Goal: Task Accomplishment & Management: Complete application form

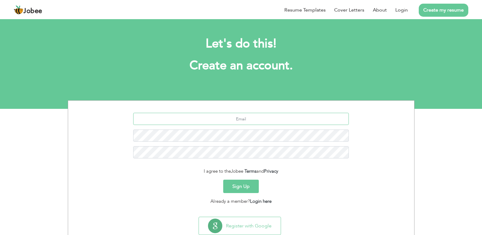
click at [283, 116] on input "text" at bounding box center [241, 119] width 216 height 12
click at [398, 10] on link "Login" at bounding box center [401, 9] width 12 height 7
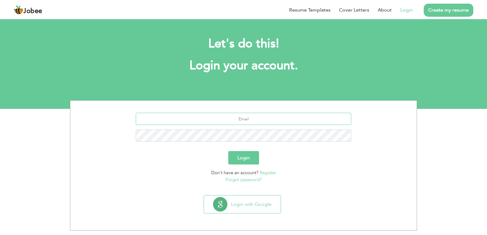
click at [217, 123] on input "text" at bounding box center [244, 119] width 216 height 12
type input "abdulzaheer51@yahoo.com"
click at [244, 159] on button "Login" at bounding box center [243, 157] width 31 height 13
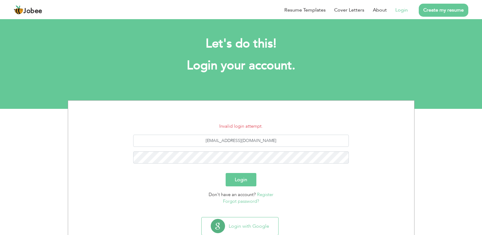
click at [251, 199] on link "Forgot password?" at bounding box center [241, 201] width 36 height 6
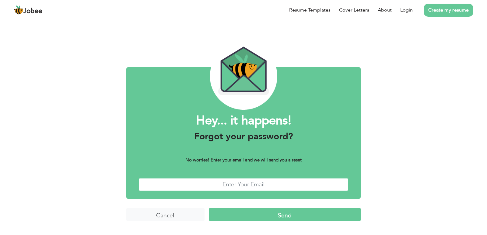
click at [244, 187] on input "text" at bounding box center [243, 184] width 210 height 13
type input "abdulzaheer51@yahoo.com"
click at [256, 213] on input "Send" at bounding box center [284, 214] width 151 height 13
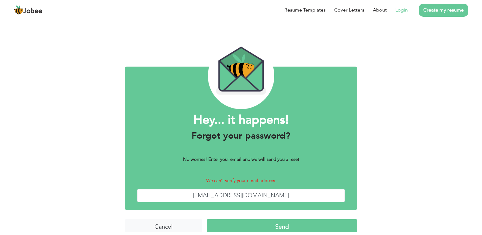
click at [399, 11] on link "Login" at bounding box center [401, 9] width 12 height 7
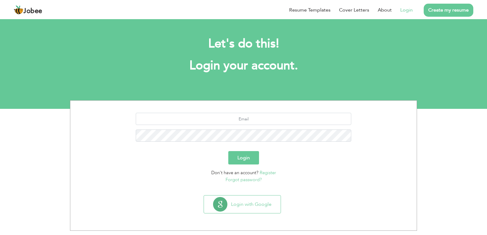
click at [266, 170] on link "Register" at bounding box center [267, 173] width 16 height 6
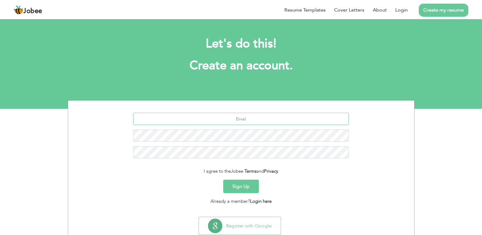
click at [246, 121] on input "text" at bounding box center [241, 119] width 216 height 12
type input "[EMAIL_ADDRESS][DOMAIN_NAME]"
click at [232, 182] on button "Sign Up" at bounding box center [241, 186] width 36 height 13
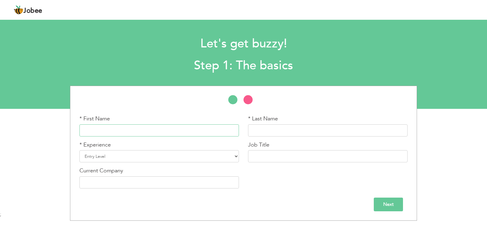
click at [166, 134] on input "text" at bounding box center [158, 130] width 159 height 12
type input "[PERSON_NAME]"
click at [97, 158] on select "Entry Level Less than 1 Year 1 Year 2 Years 3 Years 4 Years 5 Years 6 Years 7 Y…" at bounding box center [158, 156] width 159 height 12
select select "13"
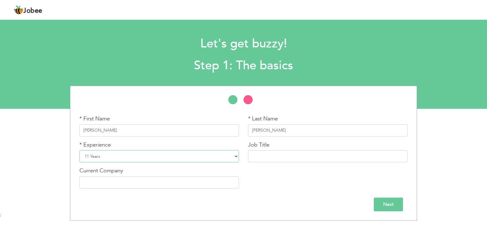
click at [79, 150] on select "Entry Level Less than 1 Year 1 Year 2 Years 3 Years 4 Years 5 Years 6 Years 7 Y…" at bounding box center [158, 156] width 159 height 12
click at [263, 159] on input "text" at bounding box center [327, 156] width 159 height 12
type input "Supplychain"
click at [197, 182] on input "text" at bounding box center [158, 182] width 159 height 12
click at [202, 179] on input "text" at bounding box center [158, 182] width 159 height 12
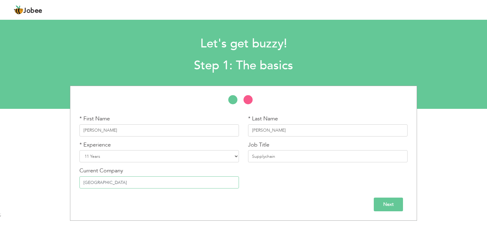
type input "[GEOGRAPHIC_DATA]"
click at [399, 205] on input "Next" at bounding box center [387, 205] width 29 height 14
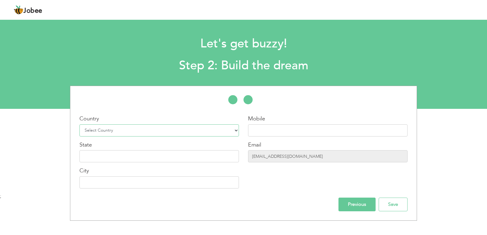
click at [188, 131] on select "Select Country Afghanistan Albania Algeria American Samoa Andorra Angola Anguil…" at bounding box center [158, 130] width 159 height 12
select select "166"
click at [79, 124] on select "Select Country Afghanistan Albania Algeria American Samoa Andorra Angola Anguil…" at bounding box center [158, 130] width 159 height 12
click at [136, 155] on input "text" at bounding box center [158, 156] width 159 height 12
type input "[GEOGRAPHIC_DATA]"
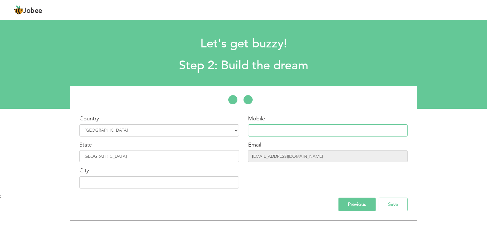
click at [294, 127] on input "text" at bounding box center [327, 130] width 159 height 12
type input "03067578955"
click at [168, 177] on input "text" at bounding box center [158, 182] width 159 height 12
type input "[GEOGRAPHIC_DATA]"
click at [382, 204] on input "Save" at bounding box center [392, 205] width 29 height 14
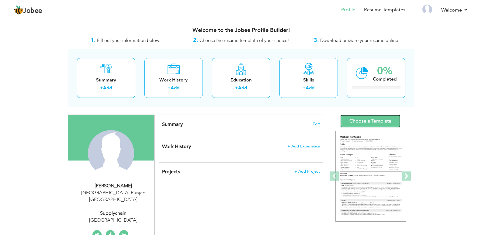
click at [360, 118] on link "Choose a Template" at bounding box center [370, 121] width 60 height 13
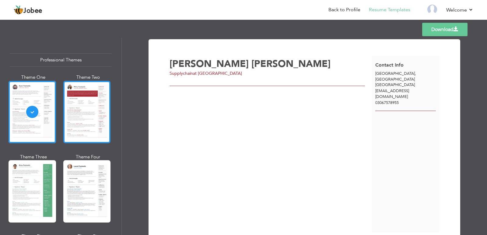
click at [72, 124] on div at bounding box center [86, 112] width 47 height 62
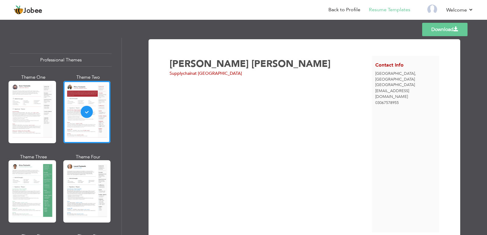
click at [449, 35] on link "Download" at bounding box center [444, 29] width 45 height 13
click at [272, 94] on div "Abdul Zaheer Supplychain at Pakistan" at bounding box center [270, 144] width 202 height 176
click at [328, 110] on div "Abdul Zaheer Supplychain at Pakistan" at bounding box center [270, 144] width 202 height 176
click at [214, 122] on div "Abdul Zaheer Supplychain at Pakistan" at bounding box center [270, 144] width 202 height 176
click at [375, 11] on link "Resume Templates" at bounding box center [389, 9] width 41 height 7
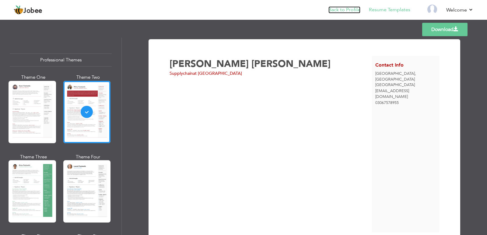
click at [348, 12] on link "Back to Profile" at bounding box center [344, 9] width 32 height 7
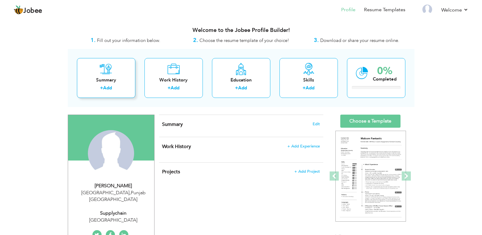
click at [113, 80] on div "Summary" at bounding box center [106, 80] width 49 height 6
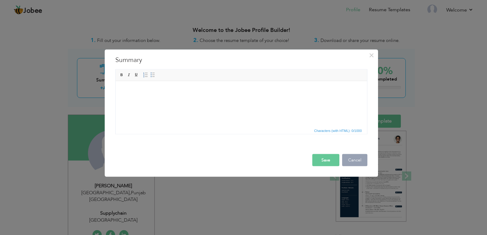
click at [346, 161] on button "Cancel" at bounding box center [354, 160] width 25 height 12
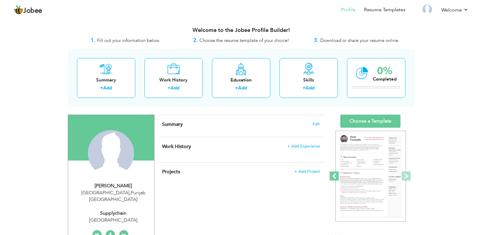
click at [336, 171] on link "Previous" at bounding box center [334, 176] width 4 height 97
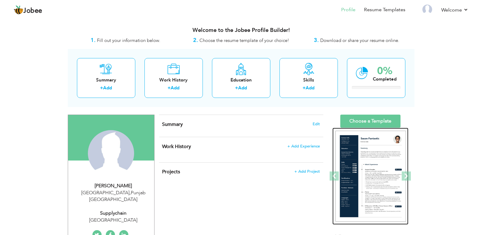
click at [359, 167] on img at bounding box center [370, 176] width 71 height 91
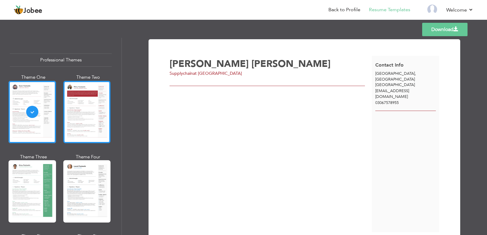
click at [96, 121] on div at bounding box center [86, 112] width 47 height 62
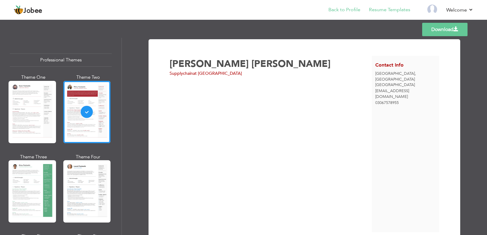
click at [345, 6] on li "Back to Profile" at bounding box center [340, 10] width 40 height 16
click at [346, 9] on link "Back to Profile" at bounding box center [344, 9] width 32 height 7
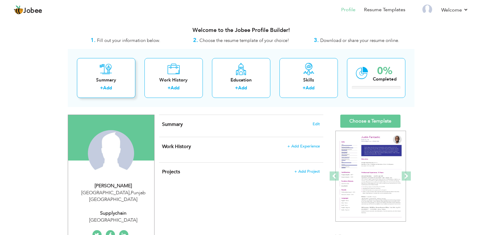
click at [109, 85] on link "Add" at bounding box center [107, 88] width 9 height 6
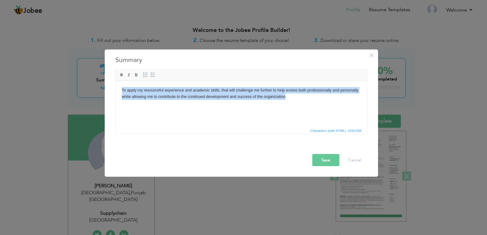
drag, startPoint x: 290, startPoint y: 99, endPoint x: 105, endPoint y: 83, distance: 185.3
click at [115, 83] on html "To apply my resourceful experience and academic skills, that will challenge me …" at bounding box center [240, 93] width 251 height 25
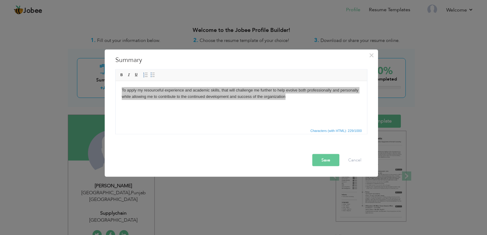
drag, startPoint x: 220, startPoint y: 164, endPoint x: 293, endPoint y: 96, distance: 99.0
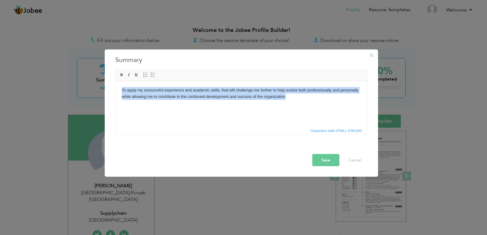
click at [293, 96] on body "To apply my resourceful experience and academic skills, that will challenge me …" at bounding box center [240, 93] width 239 height 13
click at [292, 96] on body "To apply my resourceful experience and academic skills, that will challenge me …" at bounding box center [240, 93] width 239 height 13
click at [287, 96] on body "To apply my resourceful experience and academic skills, that will challenge me …" at bounding box center [240, 93] width 239 height 13
drag, startPoint x: 287, startPoint y: 95, endPoint x: 97, endPoint y: 84, distance: 191.0
click at [115, 84] on html "To apply my resourceful experience and academic skills, that will challenge me …" at bounding box center [240, 93] width 251 height 25
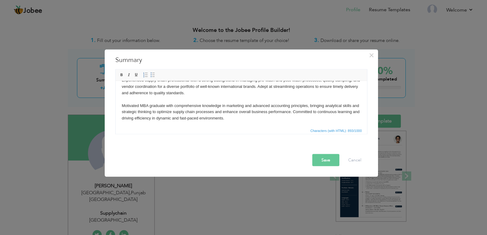
scroll to position [35, 0]
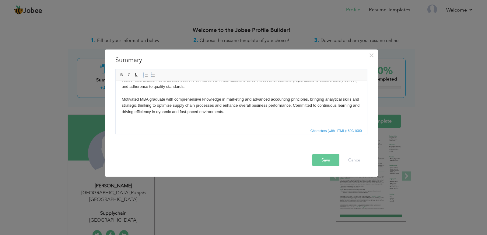
click at [331, 162] on button "Save" at bounding box center [325, 160] width 27 height 12
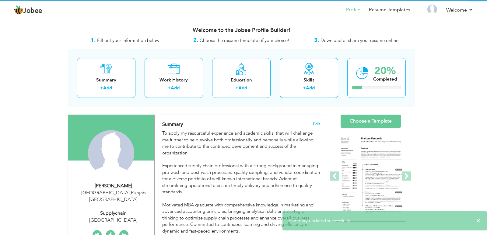
scroll to position [0, 0]
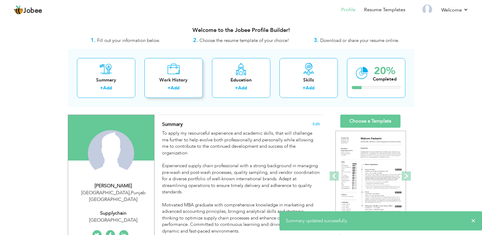
click at [174, 86] on link "Add" at bounding box center [175, 88] width 9 height 6
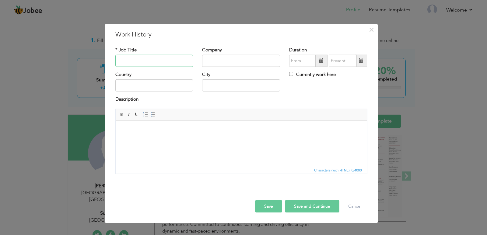
click at [155, 58] on input "text" at bounding box center [154, 61] width 78 height 12
click at [369, 33] on span "×" at bounding box center [371, 29] width 5 height 11
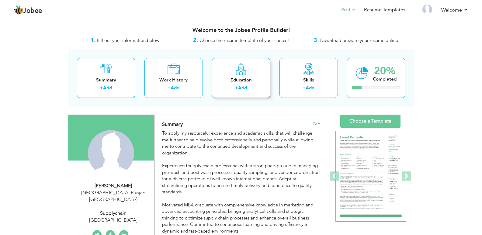
click at [248, 75] on div "Education + Add" at bounding box center [241, 78] width 58 height 40
radio input "true"
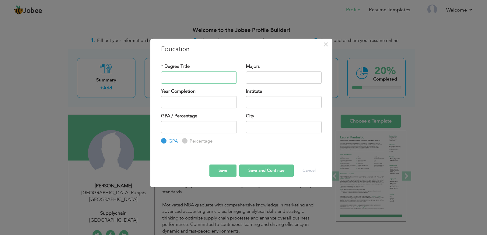
click at [195, 82] on input "text" at bounding box center [199, 77] width 76 height 12
type input "Matric"
click at [269, 75] on input "text" at bounding box center [284, 77] width 76 height 12
type input "Since"
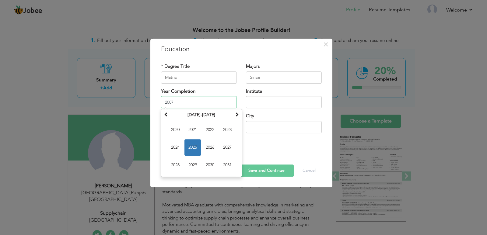
type input "2007"
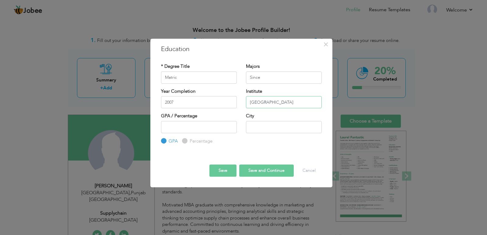
type input "Pakistan Railway High School"
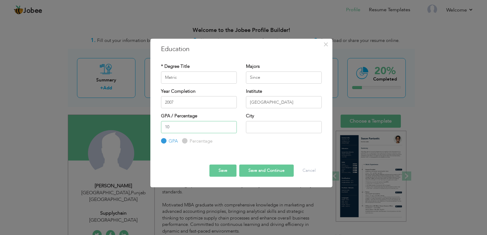
type input "1"
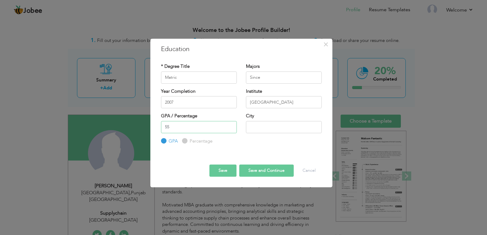
type input "55"
click at [263, 125] on input "text" at bounding box center [284, 127] width 76 height 12
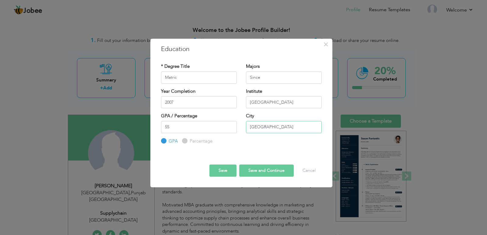
type input "Lahore"
click at [220, 172] on button "Save" at bounding box center [222, 171] width 27 height 12
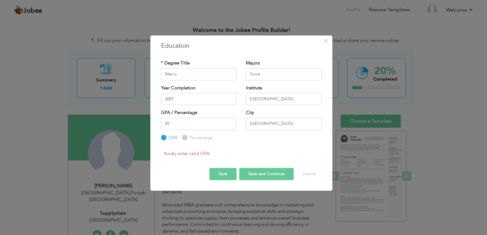
click at [185, 137] on input "Percentage" at bounding box center [184, 138] width 4 height 4
radio input "true"
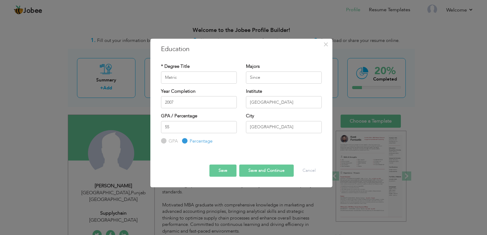
click at [227, 175] on button "Save" at bounding box center [222, 171] width 27 height 12
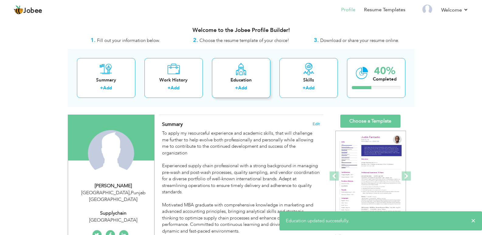
click at [246, 90] on link "Add" at bounding box center [242, 88] width 9 height 6
radio input "true"
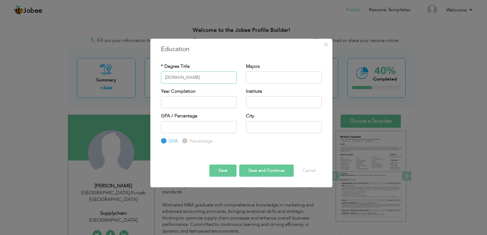
type input "I.COM"
type input "Commerce"
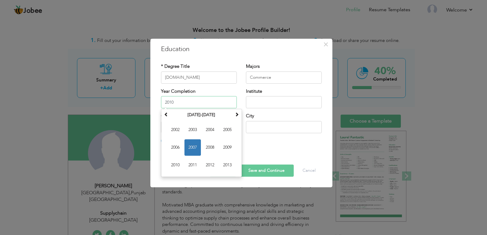
type input "2010"
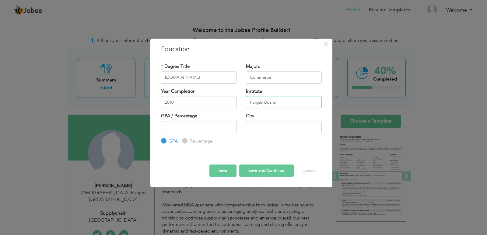
type input "Punjab Board"
type input "46"
click at [188, 139] on label "Percentage" at bounding box center [200, 141] width 24 height 6
click at [186, 139] on input "Percentage" at bounding box center [184, 141] width 4 height 4
radio input "true"
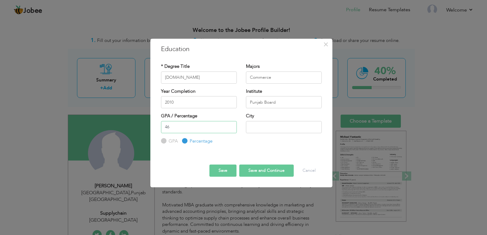
click at [181, 129] on input "46" at bounding box center [199, 127] width 76 height 12
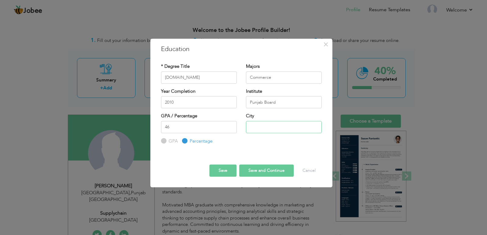
click at [259, 125] on input "text" at bounding box center [284, 127] width 76 height 12
type input "Lahore"
click at [269, 168] on button "Save and Continue" at bounding box center [266, 171] width 54 height 12
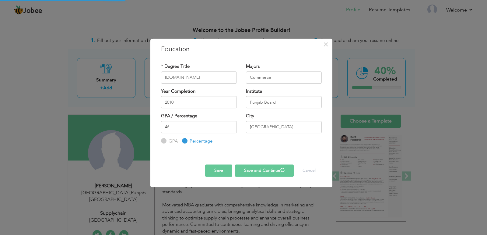
radio input "true"
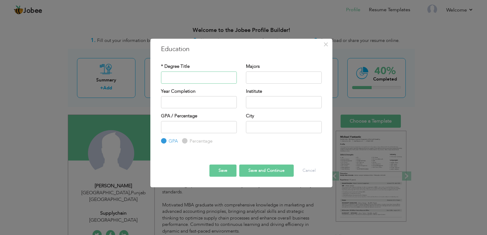
click at [206, 76] on input "text" at bounding box center [199, 77] width 76 height 12
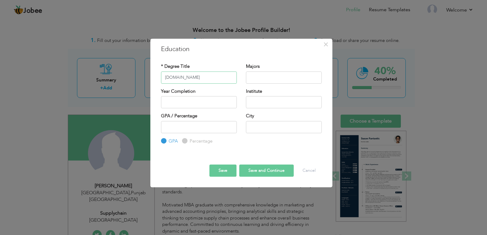
type input "B.com"
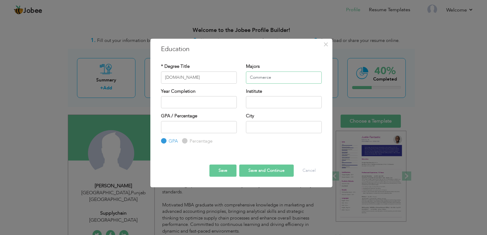
type input "Commerce"
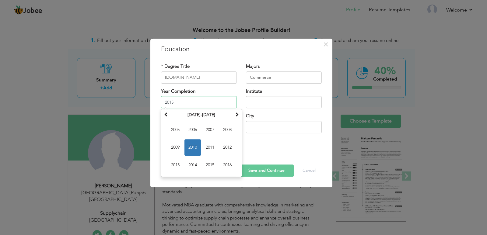
type input "2015"
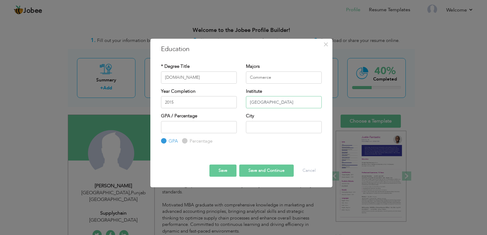
type input "University of Punjab"
type input "44"
click at [185, 143] on input "Percentage" at bounding box center [184, 141] width 4 height 4
radio input "true"
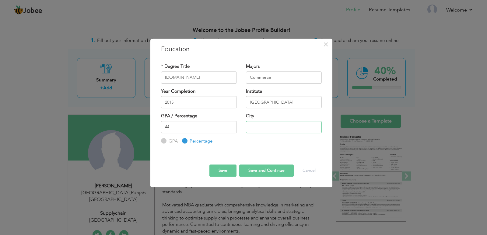
click at [256, 127] on input "text" at bounding box center [284, 127] width 76 height 12
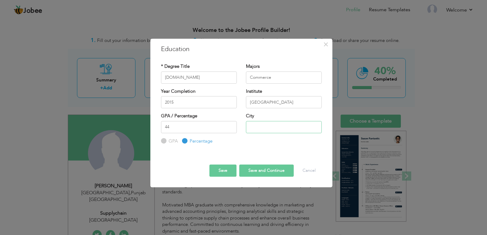
type input "Lahore"
click at [252, 170] on button "Save and Continue" at bounding box center [266, 171] width 54 height 12
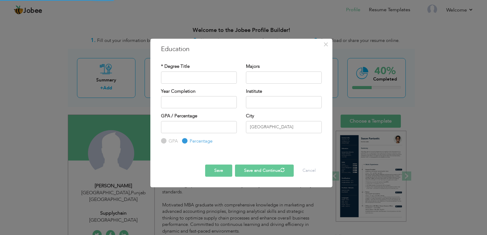
radio input "true"
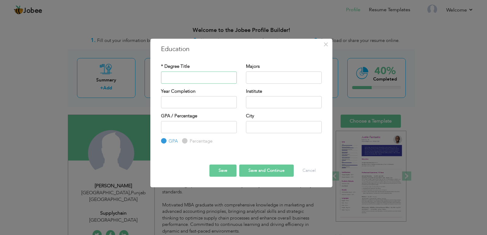
click at [195, 75] on input "text" at bounding box center [199, 77] width 76 height 12
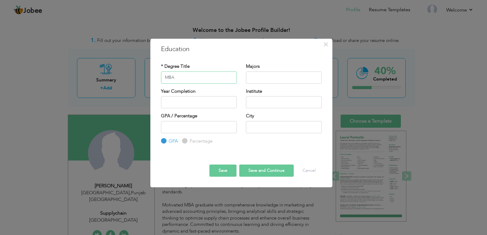
type input "MBA"
type input "Marketing"
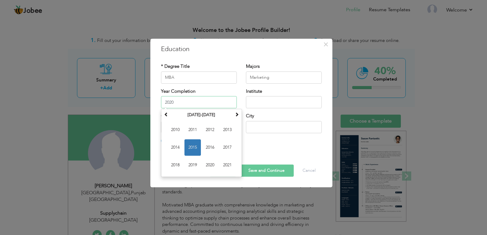
type input "2020"
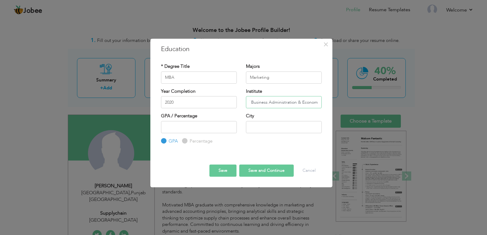
scroll to position [0, 39]
type input "National College of Business Administration & Economic"
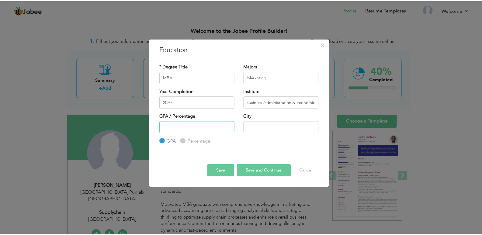
scroll to position [0, 0]
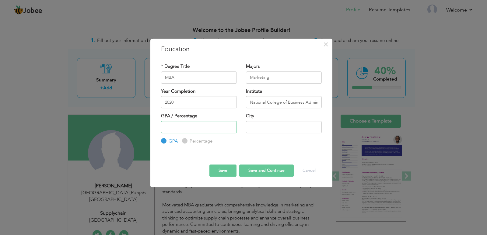
click at [181, 130] on input "number" at bounding box center [199, 127] width 76 height 12
type input "3.18"
click at [255, 125] on input "text" at bounding box center [284, 127] width 76 height 12
type input "Lahore"
click at [221, 173] on button "Save" at bounding box center [222, 171] width 27 height 12
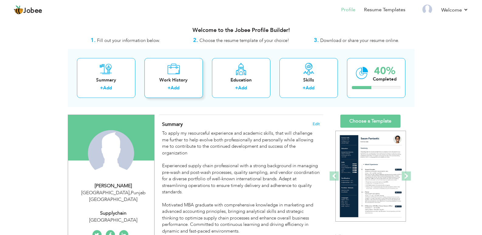
click at [175, 87] on link "Add" at bounding box center [175, 88] width 9 height 6
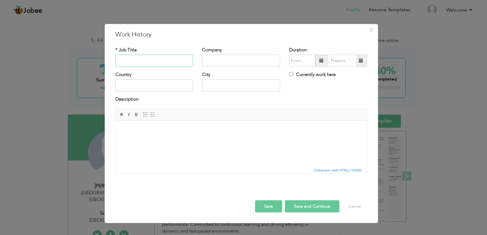
click at [162, 57] on input "text" at bounding box center [154, 61] width 78 height 12
type input "Leopards Courier"
click at [228, 57] on input "text" at bounding box center [241, 61] width 78 height 12
drag, startPoint x: 159, startPoint y: 61, endPoint x: 59, endPoint y: 51, distance: 100.3
click at [59, 51] on div "× Work History * Job Title Leopards Courier Company Duration Country City" at bounding box center [243, 117] width 487 height 235
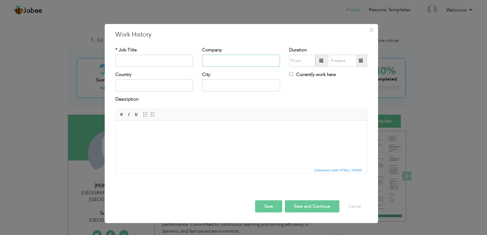
paste input "Leopards Courier"
type input "Leopards Courier"
click at [130, 59] on input "text" at bounding box center [154, 61] width 78 height 12
click at [155, 64] on input "Assistant Auditor" at bounding box center [154, 61] width 78 height 12
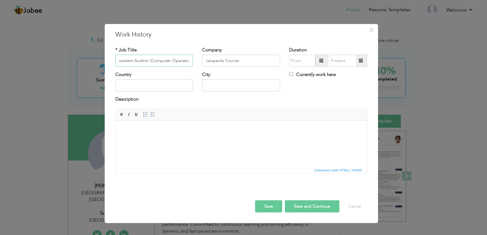
type input "Assistant Auditor (Computer Operator)"
click at [159, 87] on input "text" at bounding box center [154, 85] width 78 height 12
type input "Pakistan"
type input "Lahore"
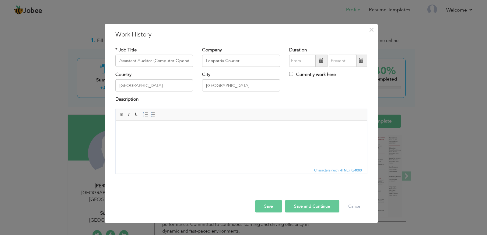
click at [140, 127] on body at bounding box center [240, 129] width 239 height 6
click at [183, 60] on input "Assistant Auditor (Computer Operator)" at bounding box center [154, 61] width 78 height 12
paste input "& Data Entry Operator"
type input "Assistant Auditor & Data Entry Operator"
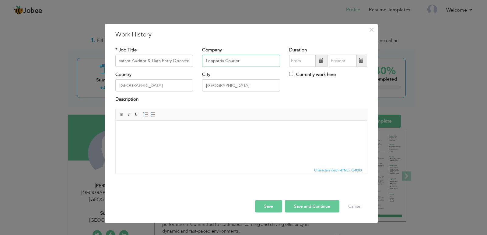
scroll to position [0, 0]
paste input "Service (PVT) LTD"
type input "Leopards Courier Service (PVT) LTD"
click at [169, 91] on input "Pakistan" at bounding box center [154, 85] width 78 height 12
click at [322, 57] on span at bounding box center [321, 61] width 12 height 12
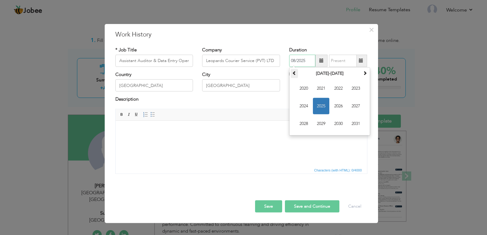
click at [295, 73] on span at bounding box center [294, 73] width 4 height 4
click at [362, 73] on span at bounding box center [364, 73] width 4 height 4
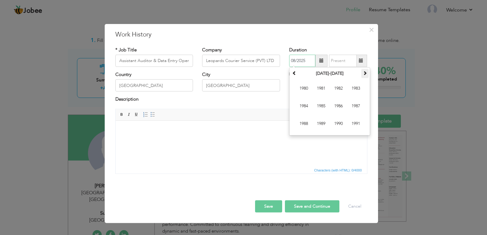
click at [362, 73] on span at bounding box center [364, 73] width 4 height 4
click at [293, 73] on span at bounding box center [294, 73] width 4 height 4
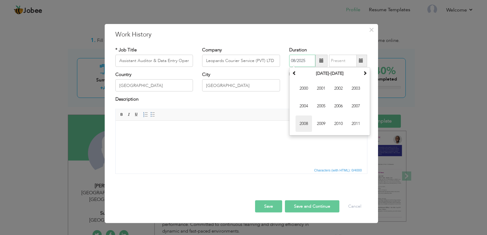
click at [302, 125] on span "2008" at bounding box center [303, 124] width 16 height 16
click at [339, 88] on span "Mar" at bounding box center [338, 88] width 16 height 16
type input "03/2008"
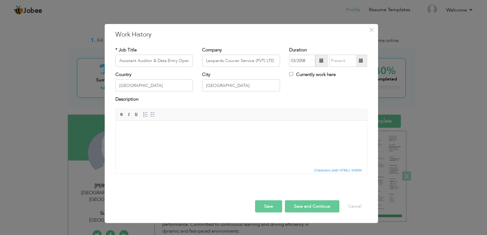
click at [359, 64] on span at bounding box center [361, 61] width 12 height 12
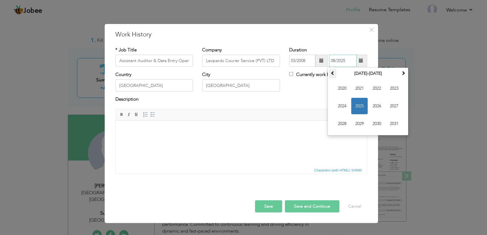
click at [334, 72] on span at bounding box center [332, 73] width 4 height 4
click at [362, 87] on span "2011" at bounding box center [359, 88] width 16 height 16
click at [380, 87] on span "Mar" at bounding box center [376, 88] width 16 height 16
type input "03/2011"
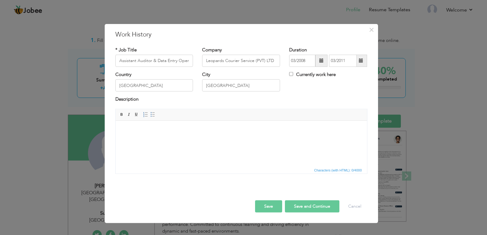
click at [174, 128] on body at bounding box center [240, 129] width 239 height 6
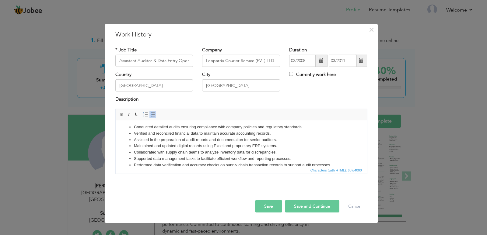
scroll to position [11, 0]
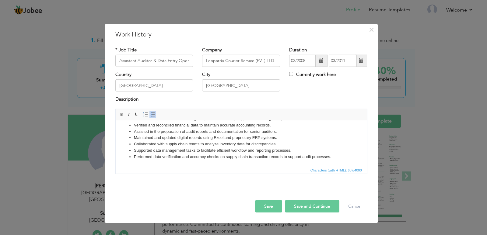
drag, startPoint x: 363, startPoint y: 134, endPoint x: 487, endPoint y: 271, distance: 183.9
click at [291, 206] on button "Save and Continue" at bounding box center [312, 206] width 54 height 12
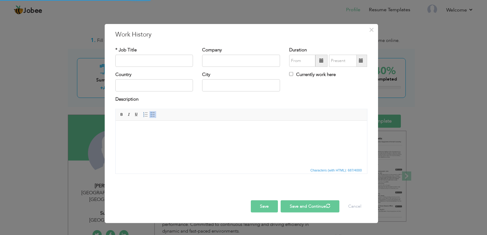
scroll to position [0, 0]
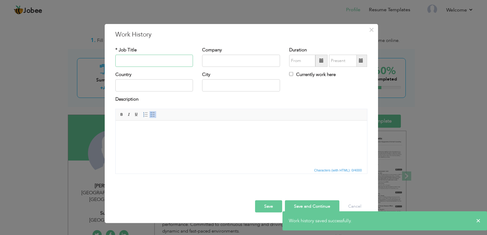
click at [184, 59] on input "text" at bounding box center [154, 61] width 78 height 12
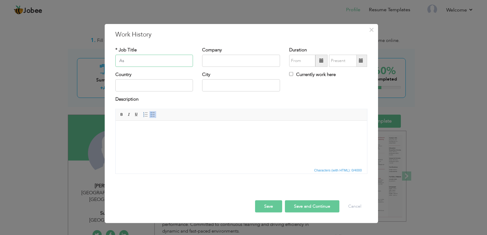
type input "A"
paste input "Lab Instructor"
type input "Lab Instructor"
paste input "Edge Collage International (PVT) LTD"
type input "Edge Collage International (PVT) LTD"
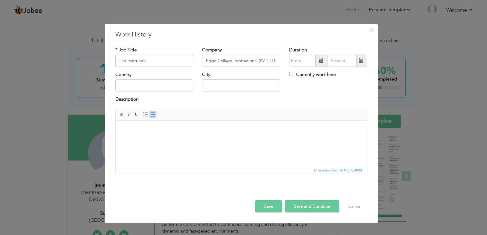
click at [324, 62] on span at bounding box center [321, 61] width 12 height 12
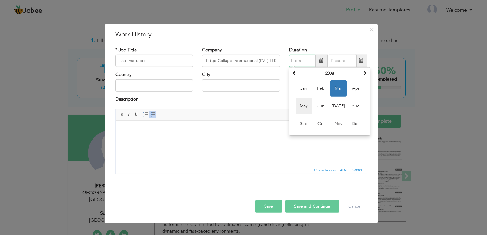
click at [307, 108] on span "May" at bounding box center [303, 106] width 16 height 16
type input "05/2008"
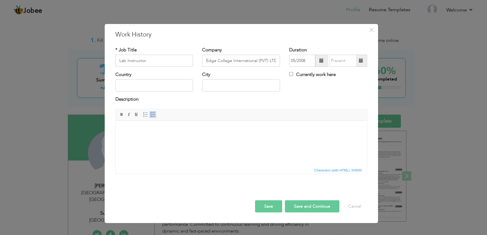
click at [364, 59] on span at bounding box center [361, 61] width 12 height 12
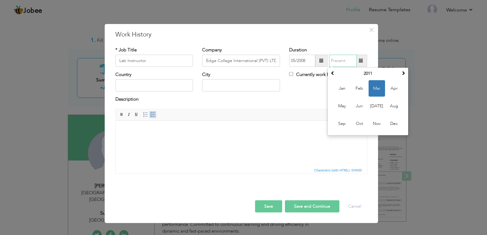
click at [336, 71] on th "2011" at bounding box center [367, 73] width 63 height 9
click at [380, 89] on span "2008" at bounding box center [376, 88] width 16 height 16
click at [358, 123] on span "Oct" at bounding box center [359, 124] width 16 height 16
type input "10/2008"
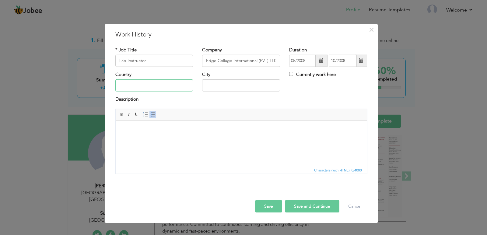
click at [151, 83] on input "text" at bounding box center [154, 85] width 78 height 12
type input "Pakistan"
type input "Lahore"
click at [132, 125] on html at bounding box center [240, 129] width 251 height 19
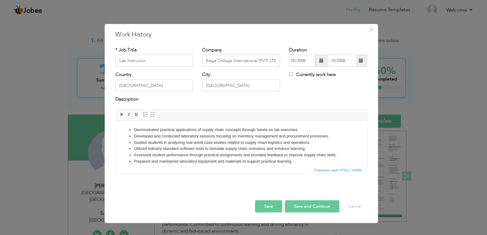
scroll to position [4, 0]
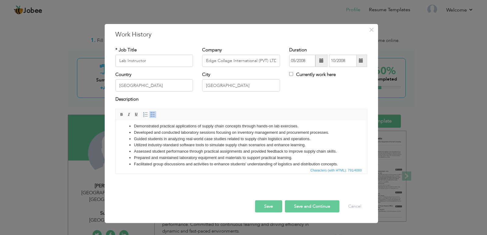
click at [296, 205] on button "Save and Continue" at bounding box center [312, 206] width 54 height 12
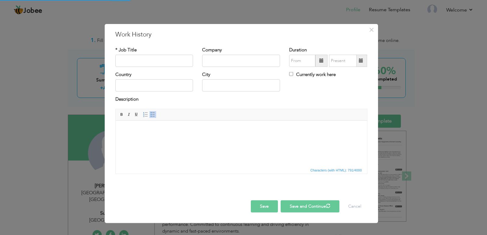
scroll to position [0, 0]
click at [151, 60] on input "text" at bounding box center [154, 61] width 78 height 12
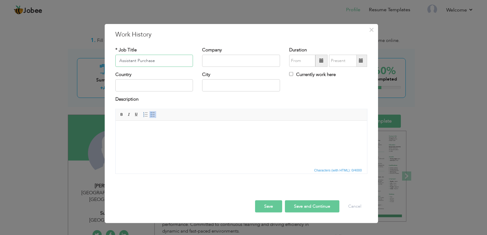
type input "Assistant Purchase"
paste input "Styler International (PVT) LTD"
type input "Styler International (PVT) LTD"
drag, startPoint x: 170, startPoint y: 60, endPoint x: 92, endPoint y: 61, distance: 77.2
click at [92, 61] on div "× Work History * Job Title Assistant Purchase Company Styler International (PVT…" at bounding box center [243, 117] width 487 height 235
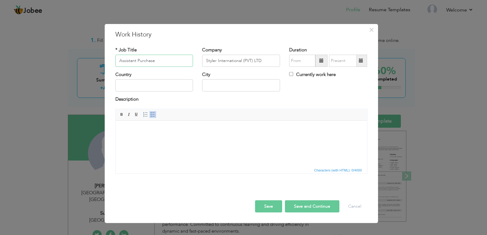
paste input "CMT Supervisor/"
type input "CMT Supervisor/Assistant Purchase"
click at [150, 85] on input "text" at bounding box center [154, 85] width 78 height 12
type input "Pakistan"
type input "Lahore"
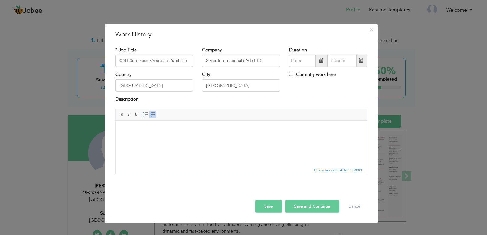
click at [320, 61] on span at bounding box center [321, 60] width 4 height 4
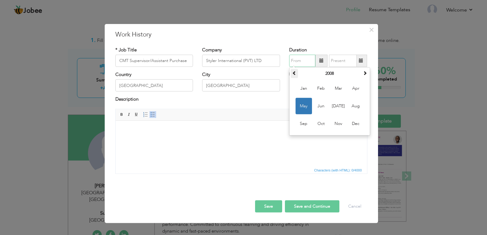
click at [296, 73] on span at bounding box center [294, 73] width 4 height 4
click at [365, 72] on span at bounding box center [364, 73] width 4 height 4
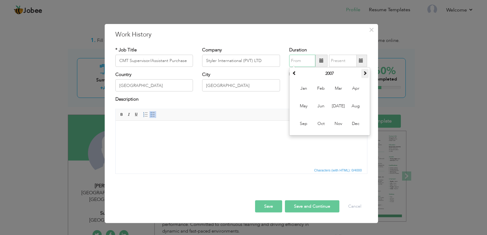
click at [365, 72] on span at bounding box center [364, 73] width 4 height 4
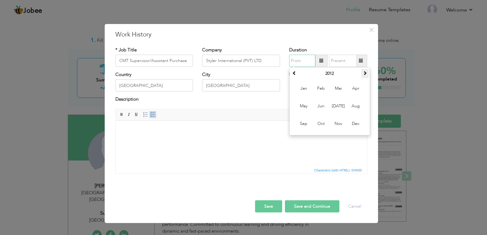
click at [365, 72] on span at bounding box center [364, 73] width 4 height 4
click at [304, 106] on span "May" at bounding box center [303, 106] width 16 height 16
type input "05/2014"
click at [359, 59] on span at bounding box center [361, 60] width 4 height 4
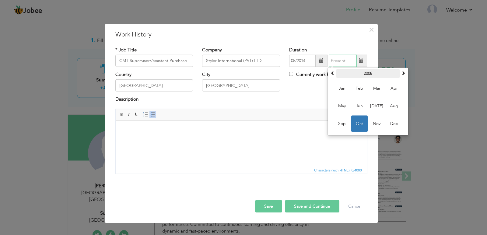
click at [399, 76] on th "2008" at bounding box center [367, 73] width 63 height 9
click at [399, 76] on th "2003-2014" at bounding box center [367, 73] width 63 height 9
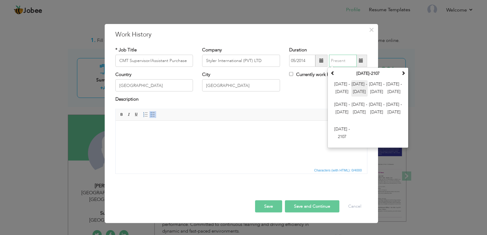
click at [360, 83] on span "2012 - 2023" at bounding box center [359, 88] width 16 height 16
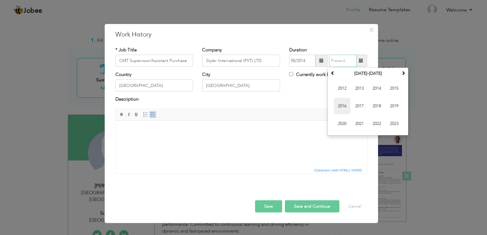
click at [347, 105] on span "2016" at bounding box center [342, 106] width 16 height 16
click at [389, 91] on span "Apr" at bounding box center [394, 88] width 16 height 16
type input "04/2016"
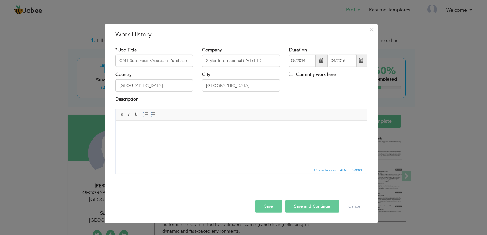
click at [135, 127] on body at bounding box center [240, 129] width 239 height 6
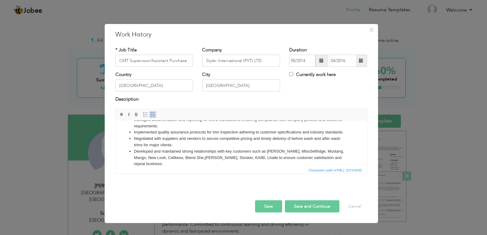
scroll to position [118, 0]
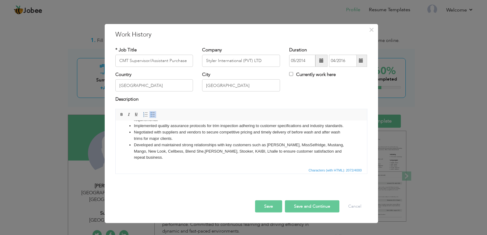
click at [321, 207] on button "Save and Continue" at bounding box center [312, 206] width 54 height 12
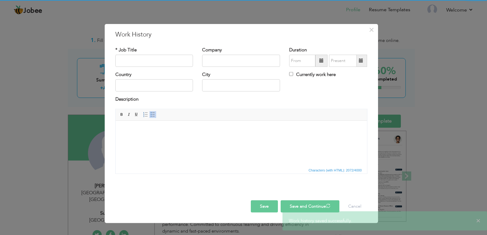
scroll to position [0, 0]
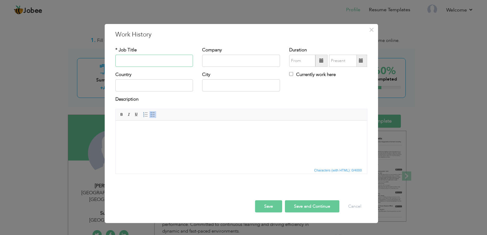
click at [131, 57] on input "text" at bounding box center [154, 61] width 78 height 12
paste input "MMC Executive"
type input "MMC Executive"
click at [214, 58] on input "text" at bounding box center [241, 61] width 78 height 12
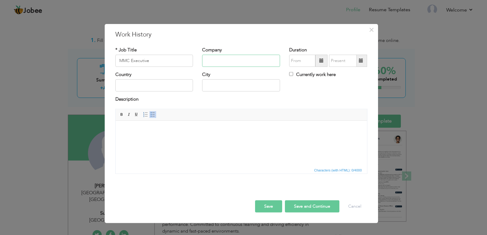
paste input "Taiga Apparel (PVT) Ltd"
type input "Taiga Apparel (PVT) Ltd"
click at [320, 60] on span at bounding box center [321, 60] width 4 height 4
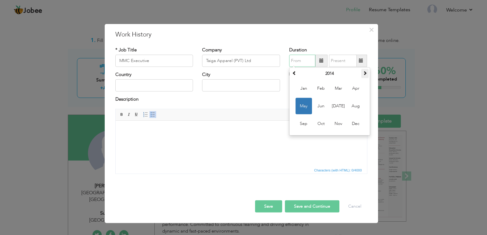
click at [368, 74] on th at bounding box center [364, 73] width 7 height 9
click at [300, 109] on span "May" at bounding box center [303, 106] width 16 height 16
type input "05/2016"
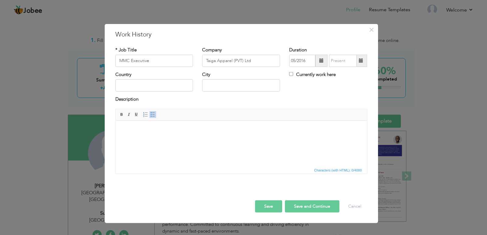
click at [357, 61] on span at bounding box center [361, 61] width 12 height 12
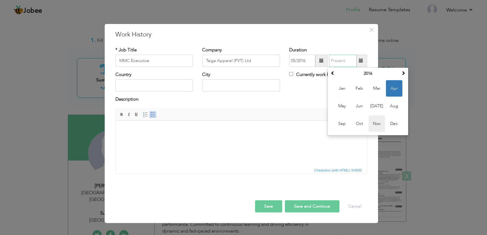
click at [375, 118] on span "Nov" at bounding box center [376, 124] width 16 height 16
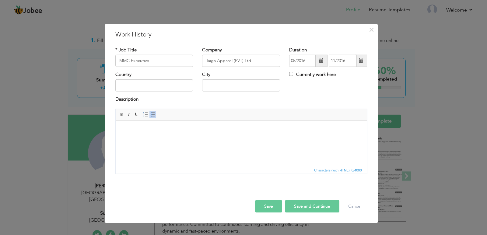
click at [359, 60] on span at bounding box center [361, 60] width 4 height 4
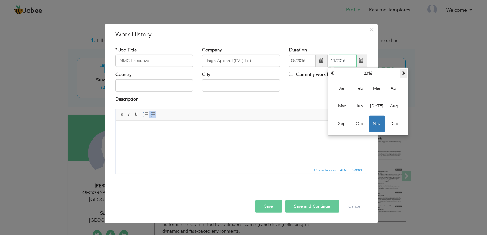
click at [404, 73] on span at bounding box center [403, 73] width 4 height 4
click at [373, 124] on span "Nov" at bounding box center [376, 124] width 16 height 16
type input "11/2019"
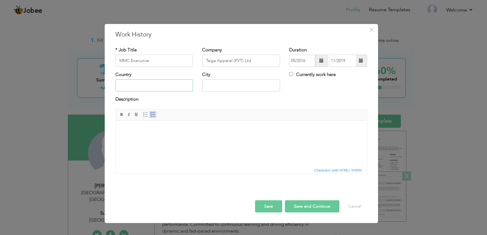
click at [151, 84] on input "text" at bounding box center [154, 85] width 78 height 12
type input "Pakistan"
type input "Lahore"
click at [126, 127] on body at bounding box center [240, 129] width 239 height 6
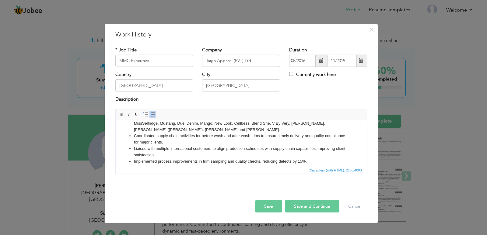
scroll to position [7, 0]
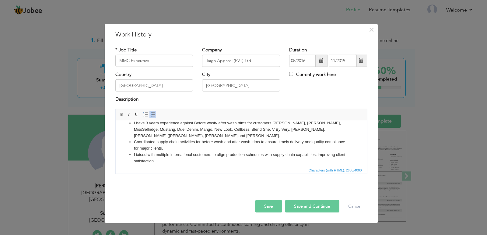
click at [310, 208] on button "Save and Continue" at bounding box center [312, 206] width 54 height 12
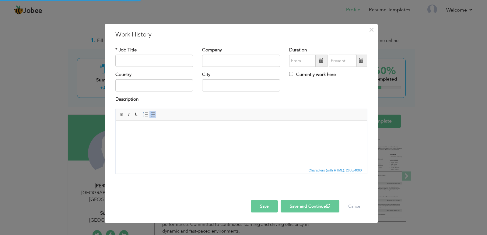
scroll to position [0, 0]
click at [184, 57] on input "text" at bounding box center [154, 61] width 78 height 12
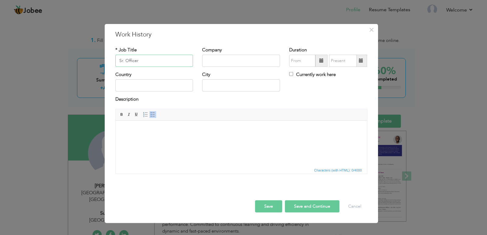
type input "Sr. Officer"
paste input "Interloop Denim"
type input "Interloop Denim"
click at [324, 61] on span at bounding box center [321, 61] width 12 height 12
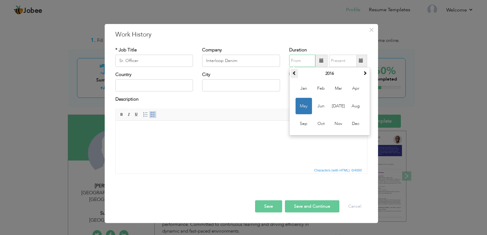
click at [297, 73] on th at bounding box center [293, 73] width 7 height 9
click at [366, 71] on span at bounding box center [364, 73] width 4 height 4
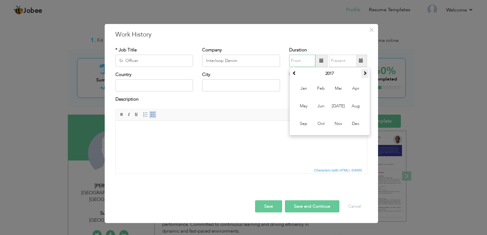
click at [366, 71] on span at bounding box center [364, 73] width 4 height 4
click at [321, 89] on span "Feb" at bounding box center [321, 88] width 16 height 16
type input "02/2020"
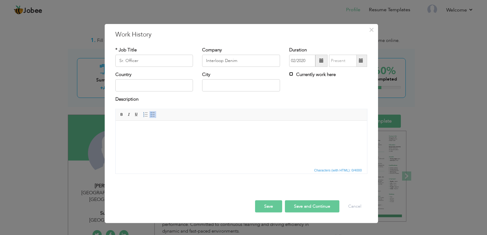
click at [292, 72] on input "Currently work here" at bounding box center [291, 74] width 4 height 4
checkbox input "true"
click at [161, 86] on input "text" at bounding box center [154, 85] width 78 height 12
type input "Pakistan"
type input "Lahore"
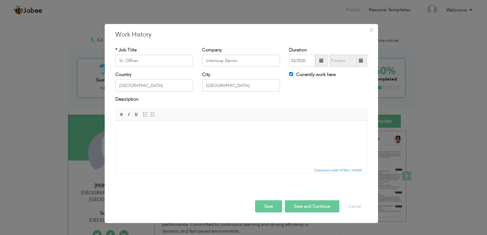
click at [144, 127] on body at bounding box center [240, 129] width 239 height 6
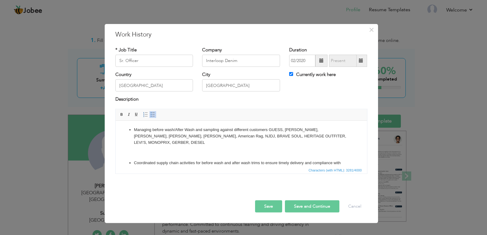
scroll to position [239, 0]
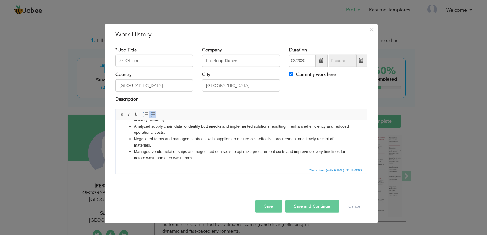
click at [261, 203] on button "Save" at bounding box center [268, 206] width 27 height 12
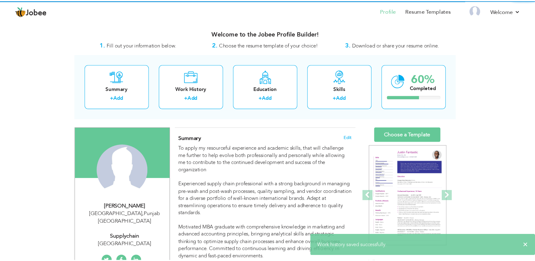
scroll to position [0, 0]
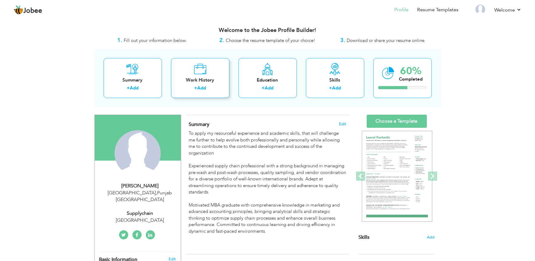
click at [203, 92] on div "+ Add" at bounding box center [200, 89] width 49 height 8
checkbox input "false"
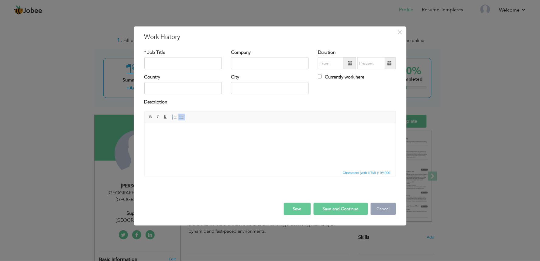
click at [379, 211] on button "Cancel" at bounding box center [383, 209] width 25 height 12
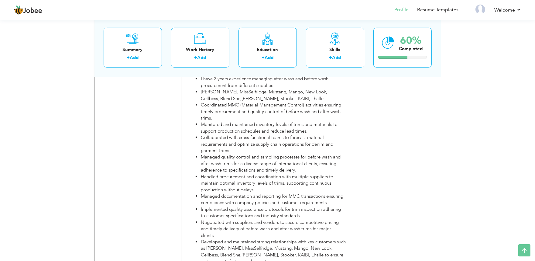
scroll to position [558, 0]
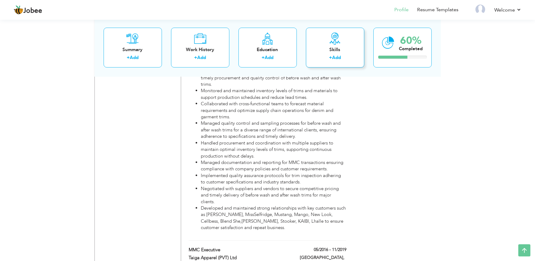
click at [339, 52] on div "Skills" at bounding box center [335, 49] width 49 height 6
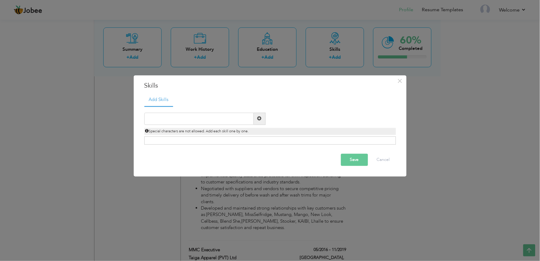
click at [260, 115] on span at bounding box center [260, 119] width 12 height 12
click at [259, 119] on span at bounding box center [260, 118] width 4 height 4
type input "c"
type input "Computer Foundation Course"
click at [280, 142] on div "Click on , to mark skill as primary." at bounding box center [270, 141] width 252 height 8
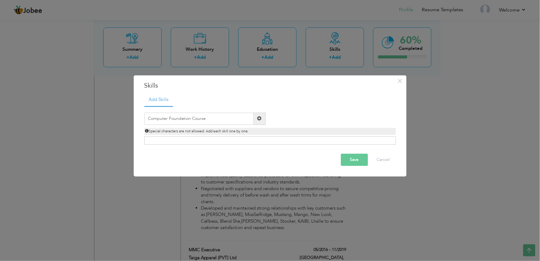
click at [280, 139] on div "Click on , to mark skill as primary." at bounding box center [270, 141] width 252 height 8
click at [279, 140] on div "Click on , to mark skill as primary." at bounding box center [270, 141] width 252 height 8
click at [358, 162] on button "Save" at bounding box center [354, 160] width 27 height 12
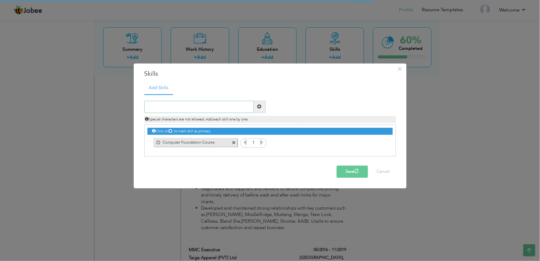
click at [233, 108] on input "text" at bounding box center [198, 107] width 109 height 12
type input "Leadership Training"
click at [262, 102] on span at bounding box center [260, 107] width 12 height 12
click at [231, 109] on input "text" at bounding box center [198, 107] width 109 height 12
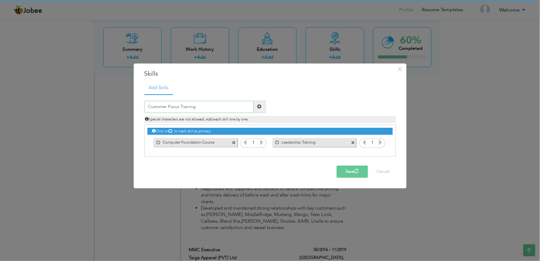
type input "Customer Focus Training"
click at [260, 105] on span at bounding box center [260, 107] width 4 height 4
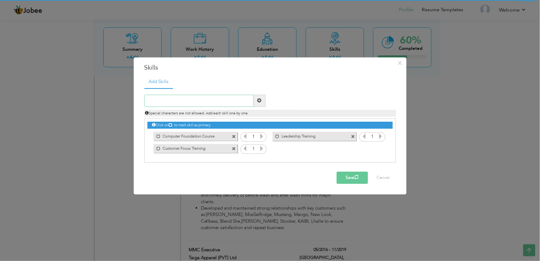
click at [224, 103] on input "text" at bounding box center [198, 101] width 109 height 12
drag, startPoint x: 179, startPoint y: 99, endPoint x: 132, endPoint y: 101, distance: 47.8
click at [132, 101] on div "× Skills Add Skills Gender Diversity Training Duplicate entry 1" at bounding box center [270, 130] width 540 height 261
paste input "diversity"
click at [168, 98] on input "Gender diversity Training" at bounding box center [198, 101] width 109 height 12
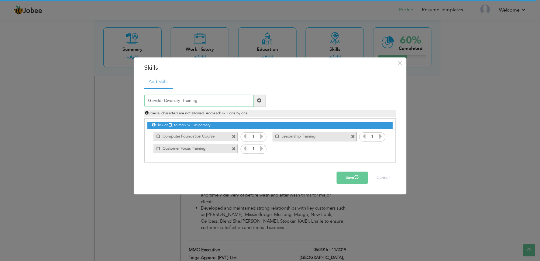
type input "Gender Diversity Training"
click at [259, 101] on span at bounding box center [260, 101] width 4 height 4
click at [193, 102] on input "text" at bounding box center [198, 101] width 109 height 12
type input "Supply Management Training"
click at [256, 99] on span at bounding box center [260, 101] width 12 height 12
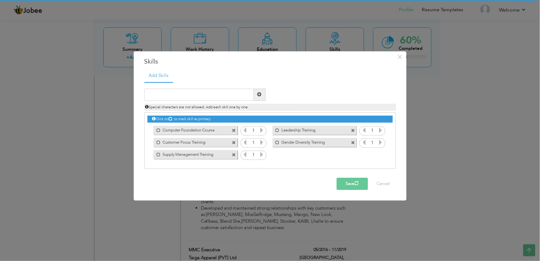
click at [355, 181] on button "Save" at bounding box center [352, 184] width 31 height 12
click at [353, 185] on button "Save" at bounding box center [352, 184] width 31 height 12
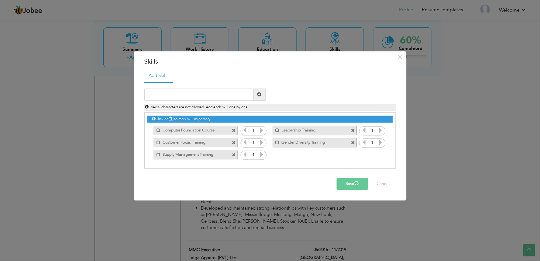
click at [353, 185] on button "Save" at bounding box center [352, 184] width 31 height 12
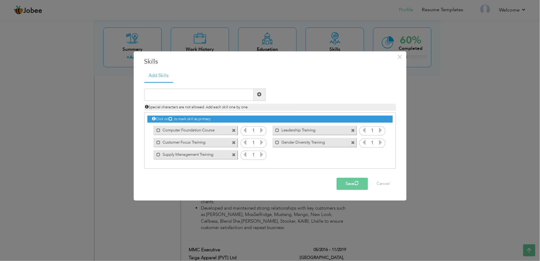
click at [353, 185] on button "Save" at bounding box center [352, 184] width 31 height 12
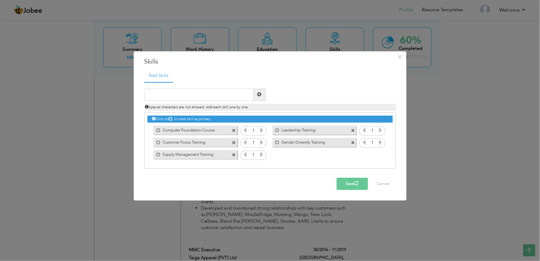
click at [353, 185] on button "Save" at bounding box center [352, 184] width 31 height 12
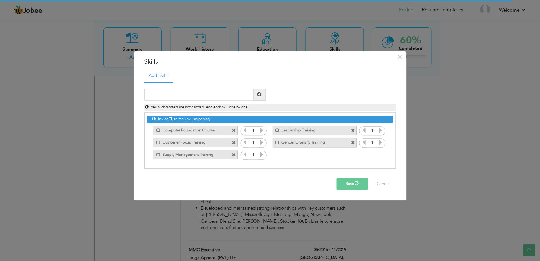
click at [351, 184] on button "Save" at bounding box center [352, 184] width 31 height 12
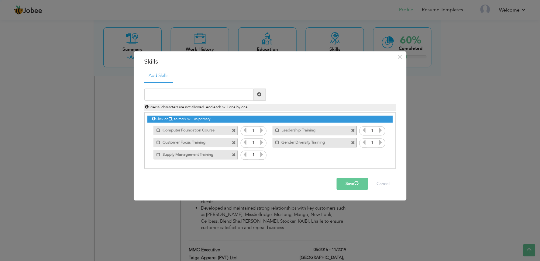
click at [351, 184] on button "Save" at bounding box center [352, 184] width 31 height 12
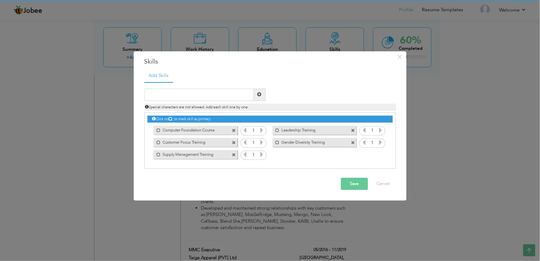
click at [358, 183] on button "Save" at bounding box center [354, 184] width 27 height 12
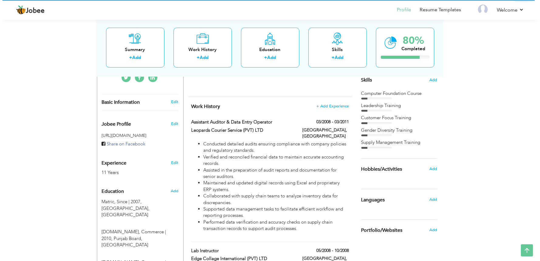
scroll to position [27, 0]
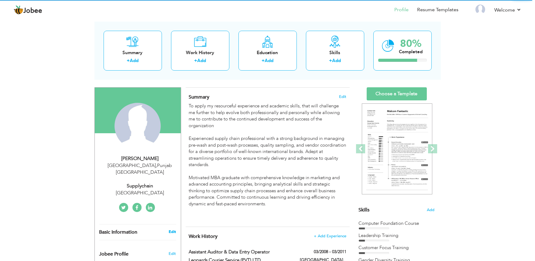
click at [169, 229] on link "Edit" at bounding box center [172, 231] width 7 height 5
type input "Abdul"
type input "Zaheer"
type input "03067578955"
select select "number:166"
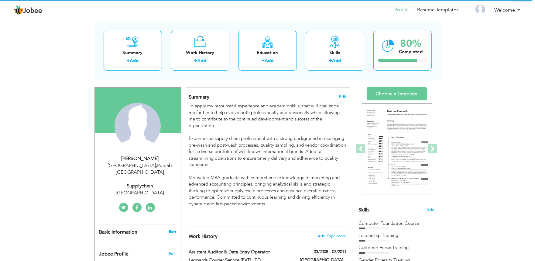
type input "Punjab"
type input "Lahore"
select select "number:13"
type input "Pakistan"
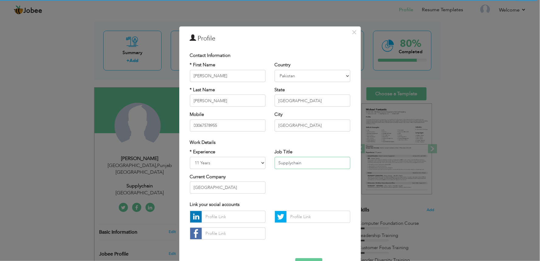
click at [288, 164] on input "Supplychain" at bounding box center [313, 163] width 76 height 12
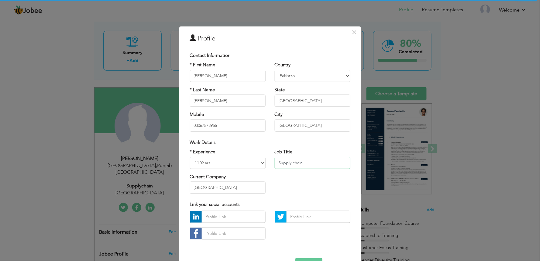
type input "Supply chain"
click at [233, 220] on input "text" at bounding box center [234, 217] width 64 height 12
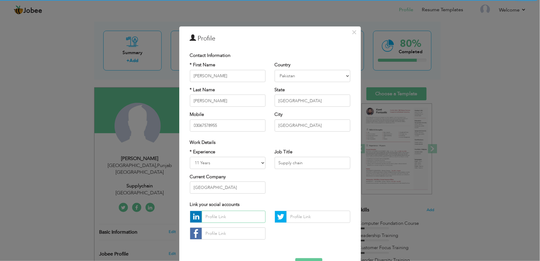
type input "a"
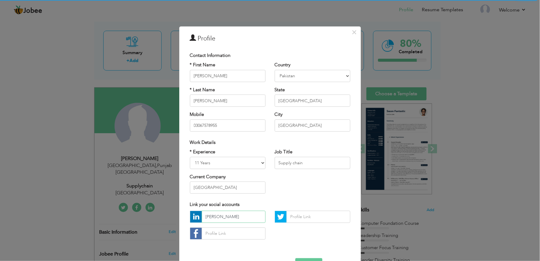
type input "Abdul Zaheer"
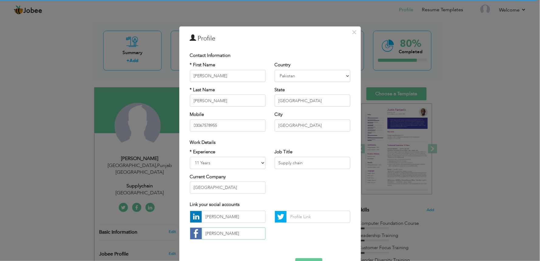
type input "Abdul Zaheer"
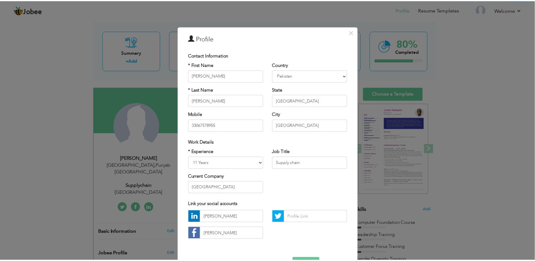
scroll to position [20, 0]
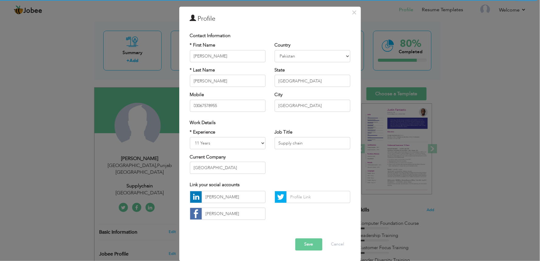
click at [305, 235] on button "Save" at bounding box center [309, 244] width 27 height 12
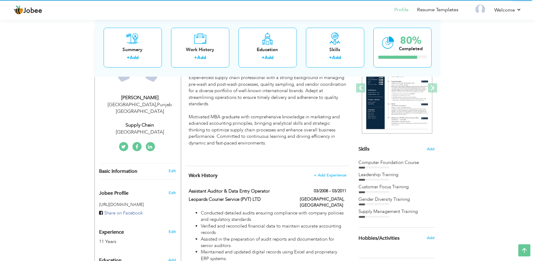
scroll to position [0, 0]
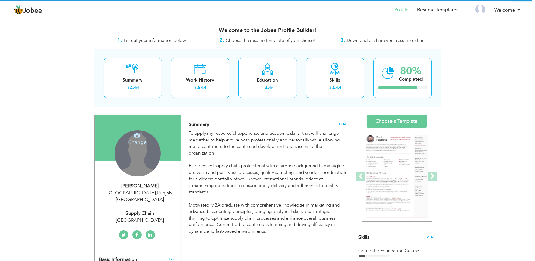
click at [132, 166] on div "Change Remove" at bounding box center [138, 153] width 46 height 46
click at [136, 138] on icon at bounding box center [136, 135] width 5 height 5
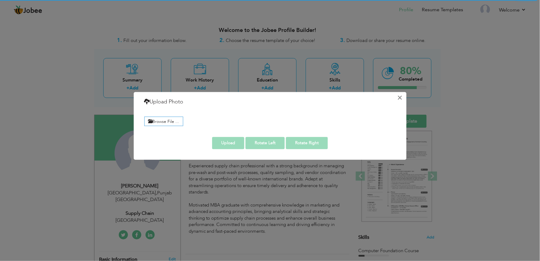
click at [405, 98] on button "×" at bounding box center [401, 98] width 10 height 10
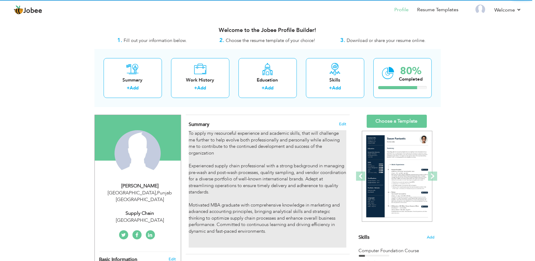
click at [291, 166] on div "To apply my resourceful experience and academic skills, that will challenge me …" at bounding box center [268, 188] width 158 height 117
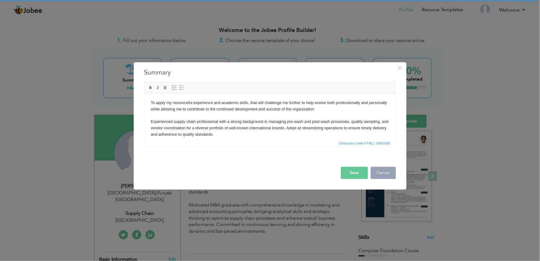
click at [381, 172] on button "Cancel" at bounding box center [383, 173] width 25 height 12
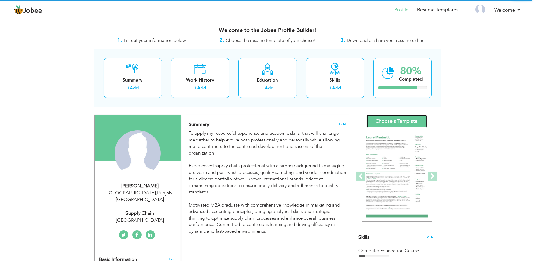
click at [392, 117] on link "Choose a Template" at bounding box center [397, 121] width 60 height 13
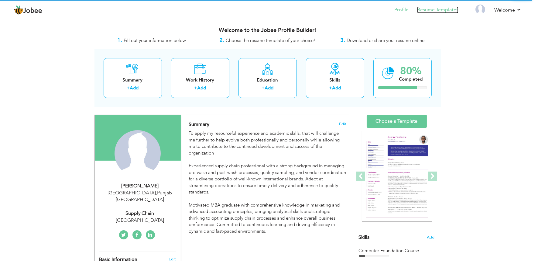
click at [440, 8] on link "Resume Templates" at bounding box center [438, 9] width 41 height 7
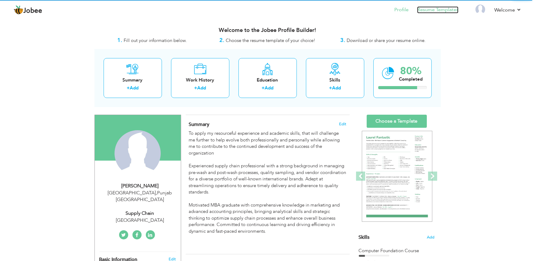
click at [443, 11] on link "Resume Templates" at bounding box center [438, 9] width 41 height 7
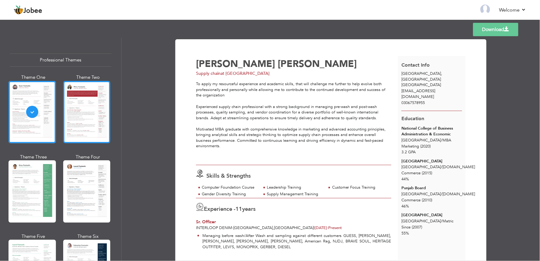
click at [74, 110] on div at bounding box center [86, 112] width 47 height 62
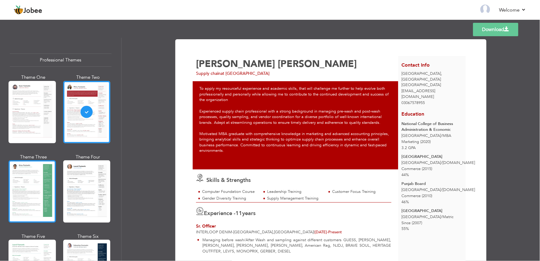
click at [38, 179] on div at bounding box center [32, 191] width 47 height 62
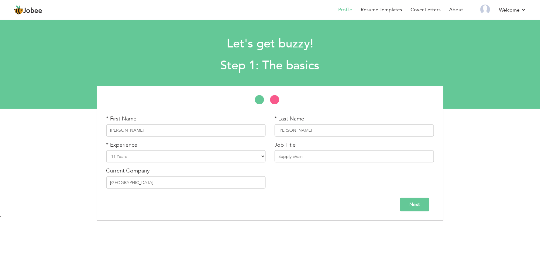
click at [417, 201] on input "Next" at bounding box center [414, 205] width 29 height 14
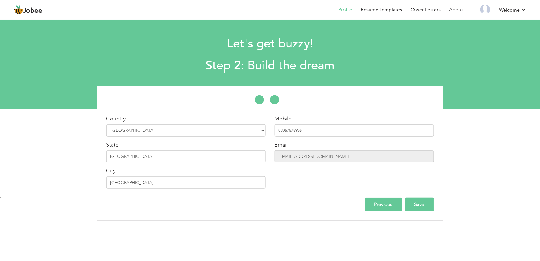
click at [415, 205] on input "Save" at bounding box center [419, 205] width 29 height 14
click at [420, 207] on input "Save" at bounding box center [419, 205] width 29 height 14
click at [417, 206] on input "Save" at bounding box center [419, 205] width 29 height 14
click at [415, 202] on input "Save" at bounding box center [419, 205] width 29 height 14
click at [423, 205] on input "Save" at bounding box center [419, 205] width 29 height 14
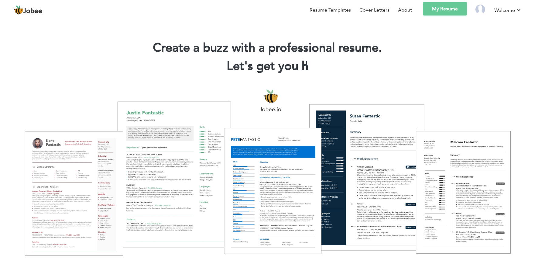
click at [444, 7] on link "My Resume" at bounding box center [445, 8] width 44 height 13
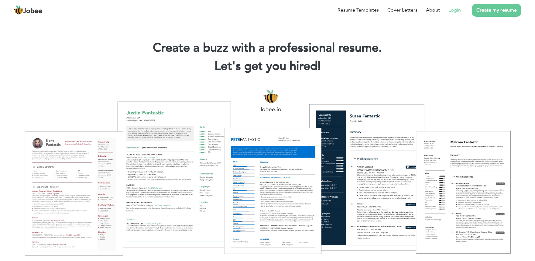
click at [458, 11] on link "Login" at bounding box center [455, 9] width 12 height 7
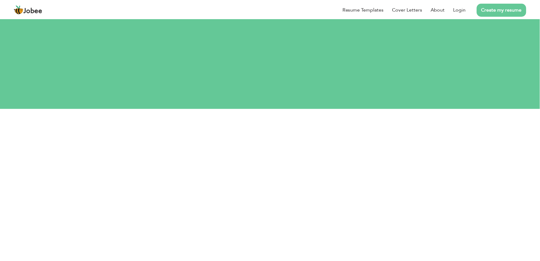
click at [264, 18] on div "Resume Templates Cover Letters About Login Create my resume" at bounding box center [270, 10] width 513 height 16
click at [262, 18] on div "Resume Templates Cover Letters About Login Create my resume" at bounding box center [270, 10] width 513 height 16
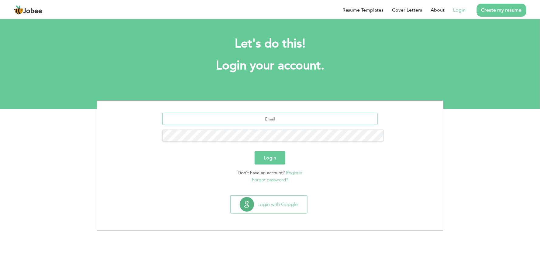
click at [265, 113] on input "text" at bounding box center [270, 119] width 216 height 12
click at [279, 113] on input "[PERSON_NAME]" at bounding box center [270, 119] width 216 height 12
type input "a"
type input "[EMAIL_ADDRESS][DOMAIN_NAME]"
click at [274, 151] on button "Login" at bounding box center [270, 157] width 31 height 13
